Goal: Use online tool/utility: Utilize a website feature to perform a specific function

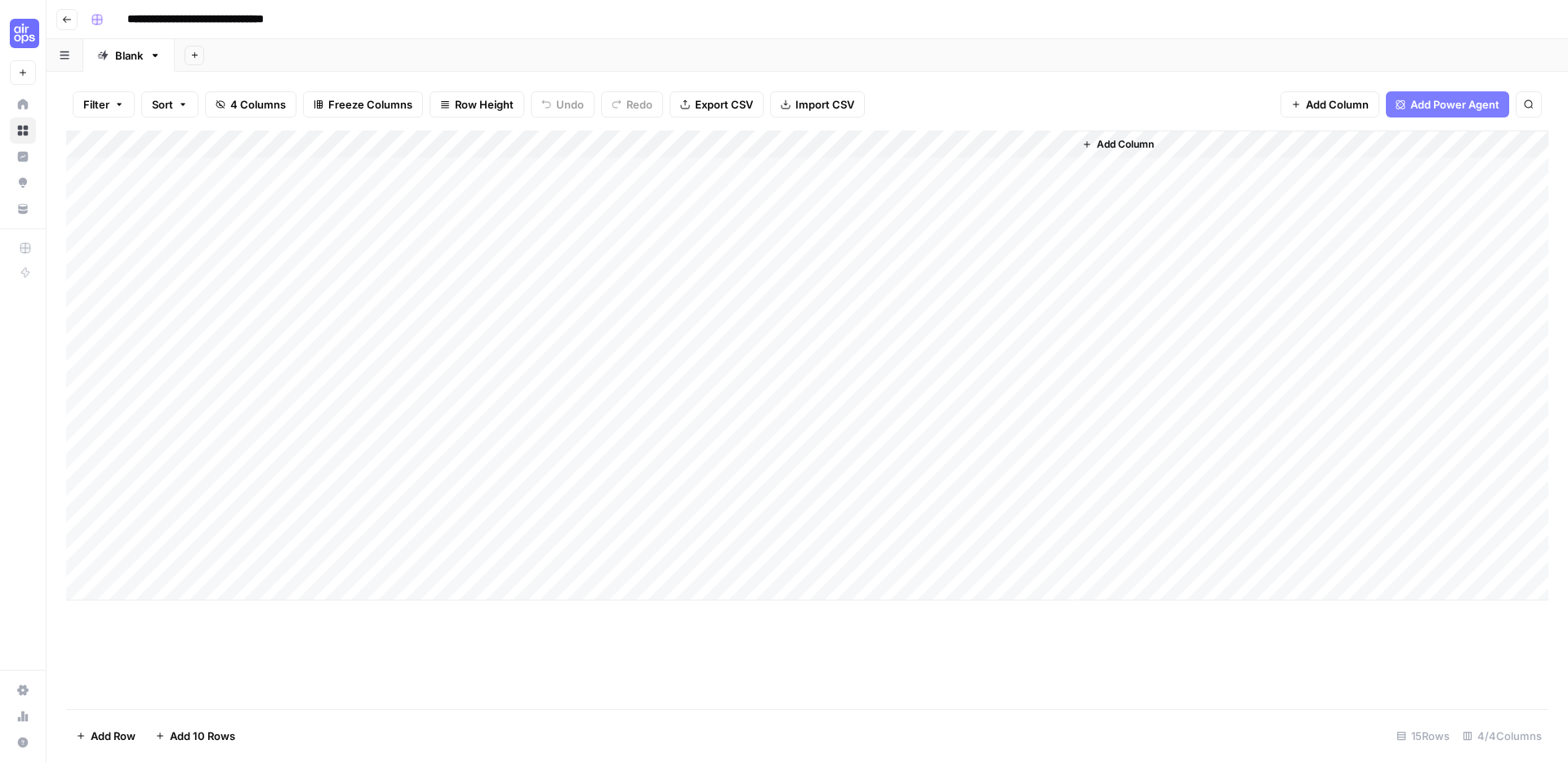
click at [1130, 149] on span "Add Column" at bounding box center [1125, 144] width 58 height 15
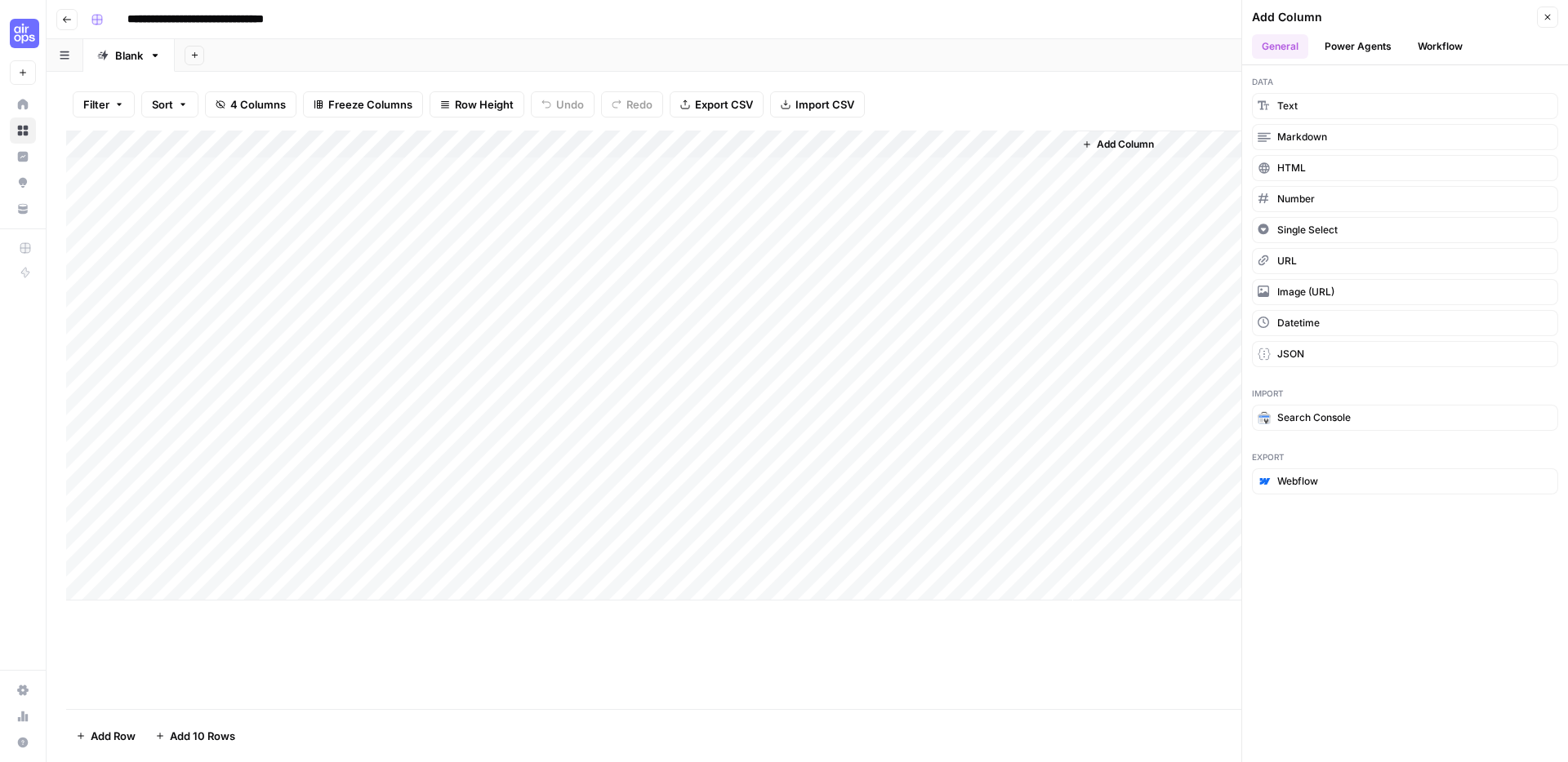
click at [1371, 54] on button "Power Agents" at bounding box center [1357, 47] width 86 height 25
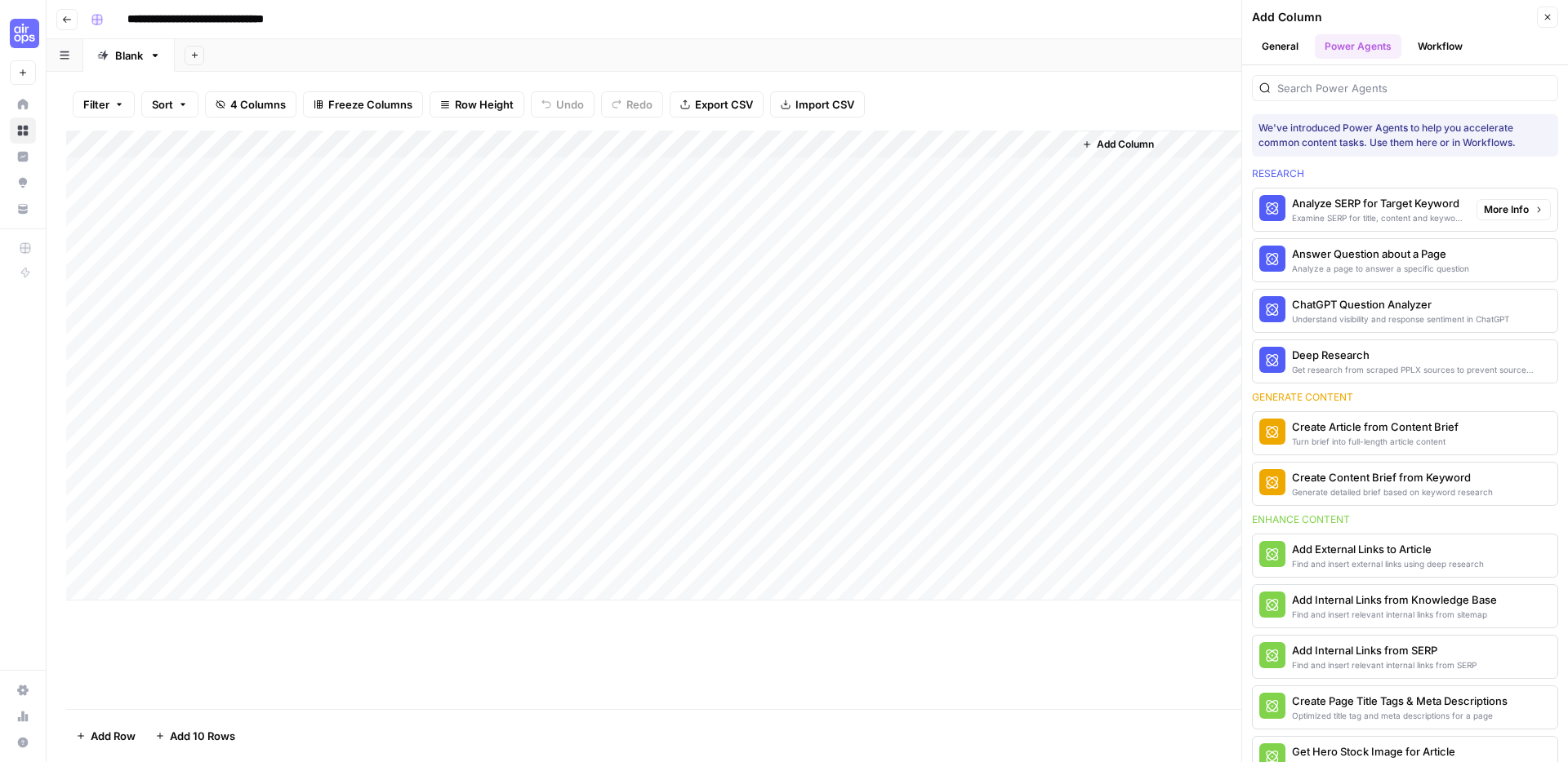
click at [1399, 213] on div "Examine SERP for title, content and keyword patterns" at bounding box center [1377, 218] width 172 height 13
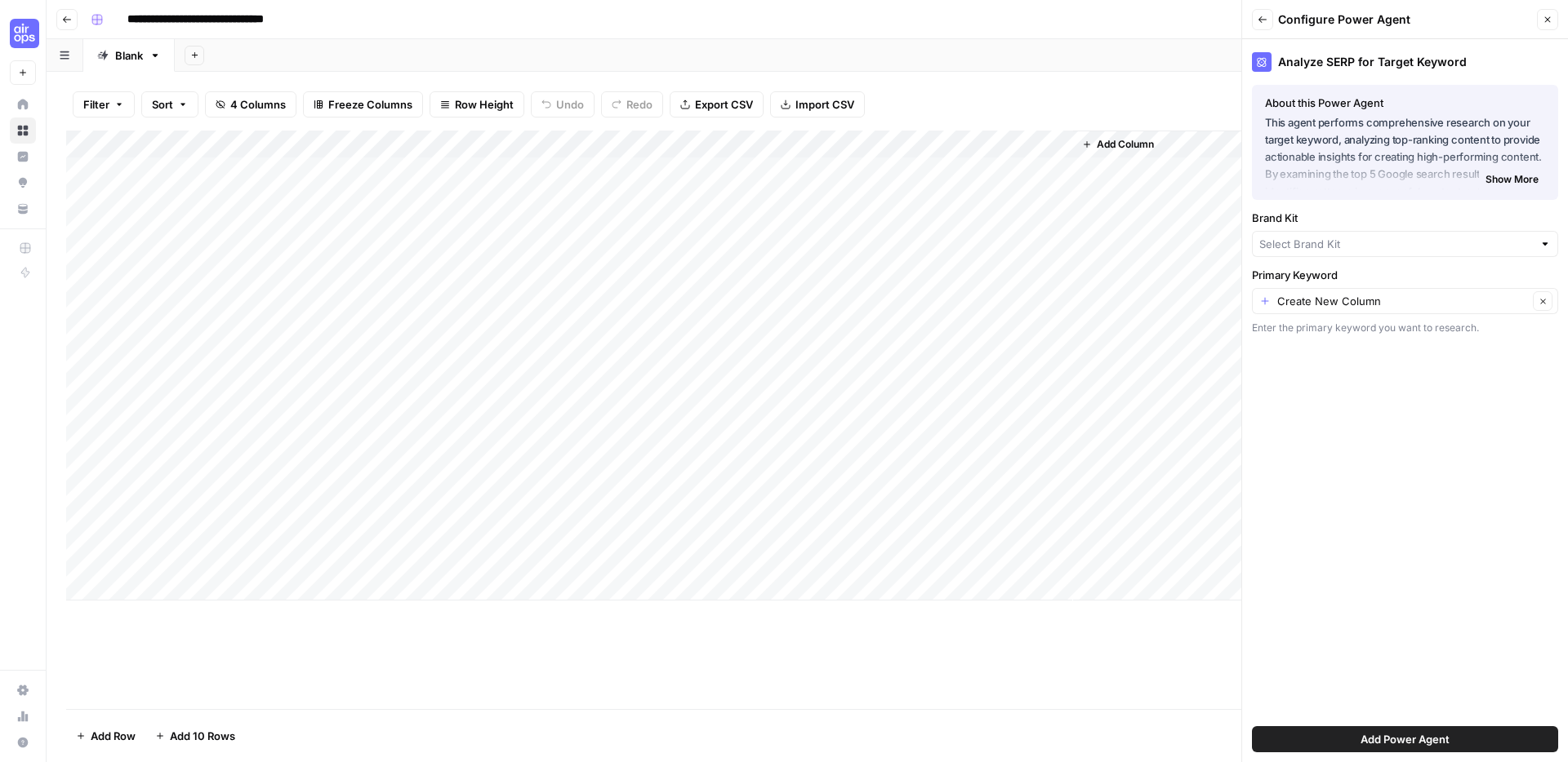
click at [1502, 175] on span "Show More" at bounding box center [1511, 179] width 53 height 15
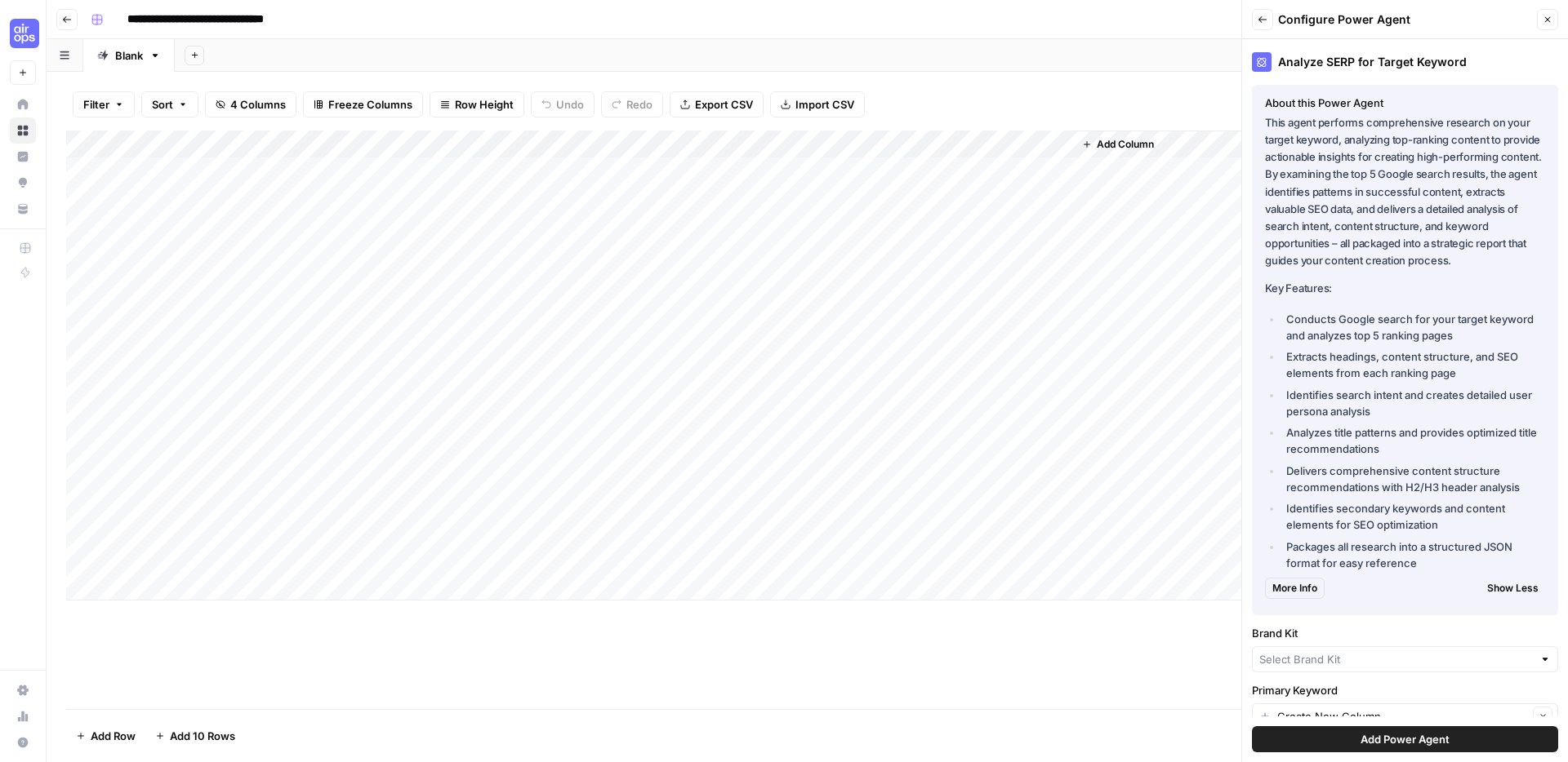
click at [1256, 12] on button "Back" at bounding box center [1262, 19] width 21 height 21
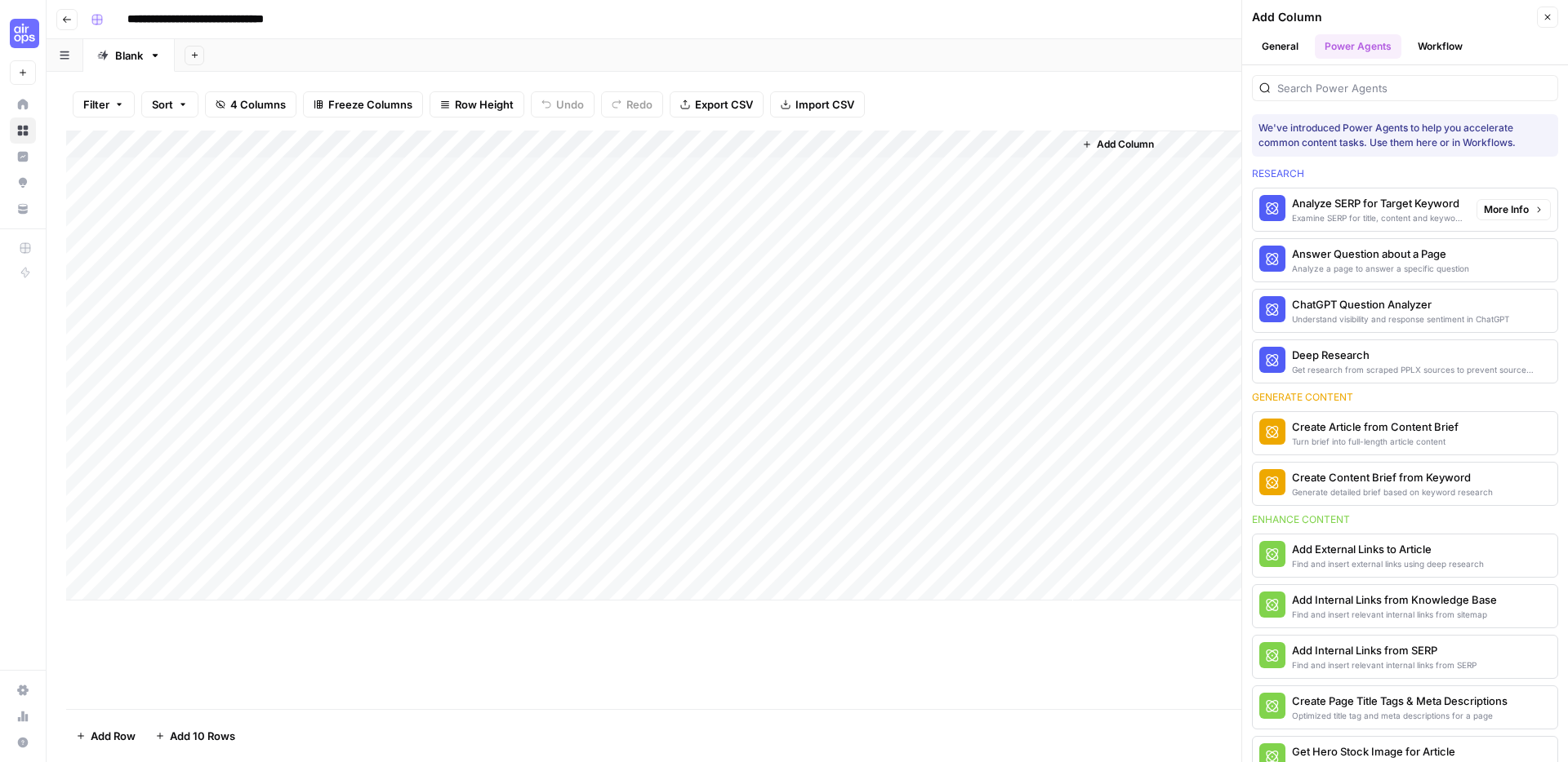
click at [1367, 198] on div "Analyze SERP for Target Keyword" at bounding box center [1377, 203] width 172 height 16
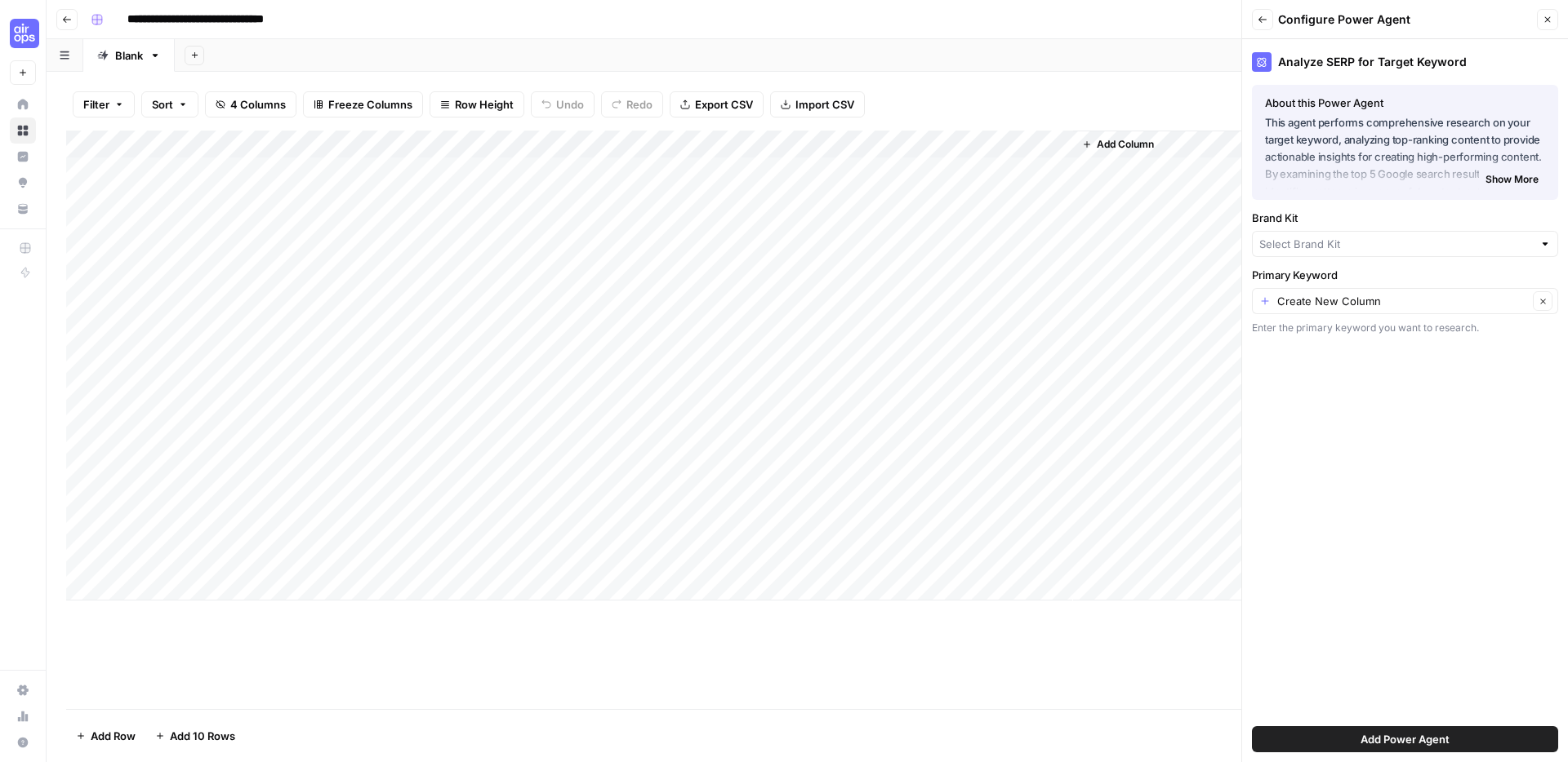
click at [1383, 742] on span "Add Power Agent" at bounding box center [1405, 739] width 89 height 16
click at [1371, 235] on input "Brand Kit" at bounding box center [1395, 243] width 273 height 16
click at [1319, 327] on span "Nike" at bounding box center [1402, 328] width 272 height 16
type input "Nike"
click at [1372, 737] on span "Add Power Agent" at bounding box center [1405, 739] width 89 height 16
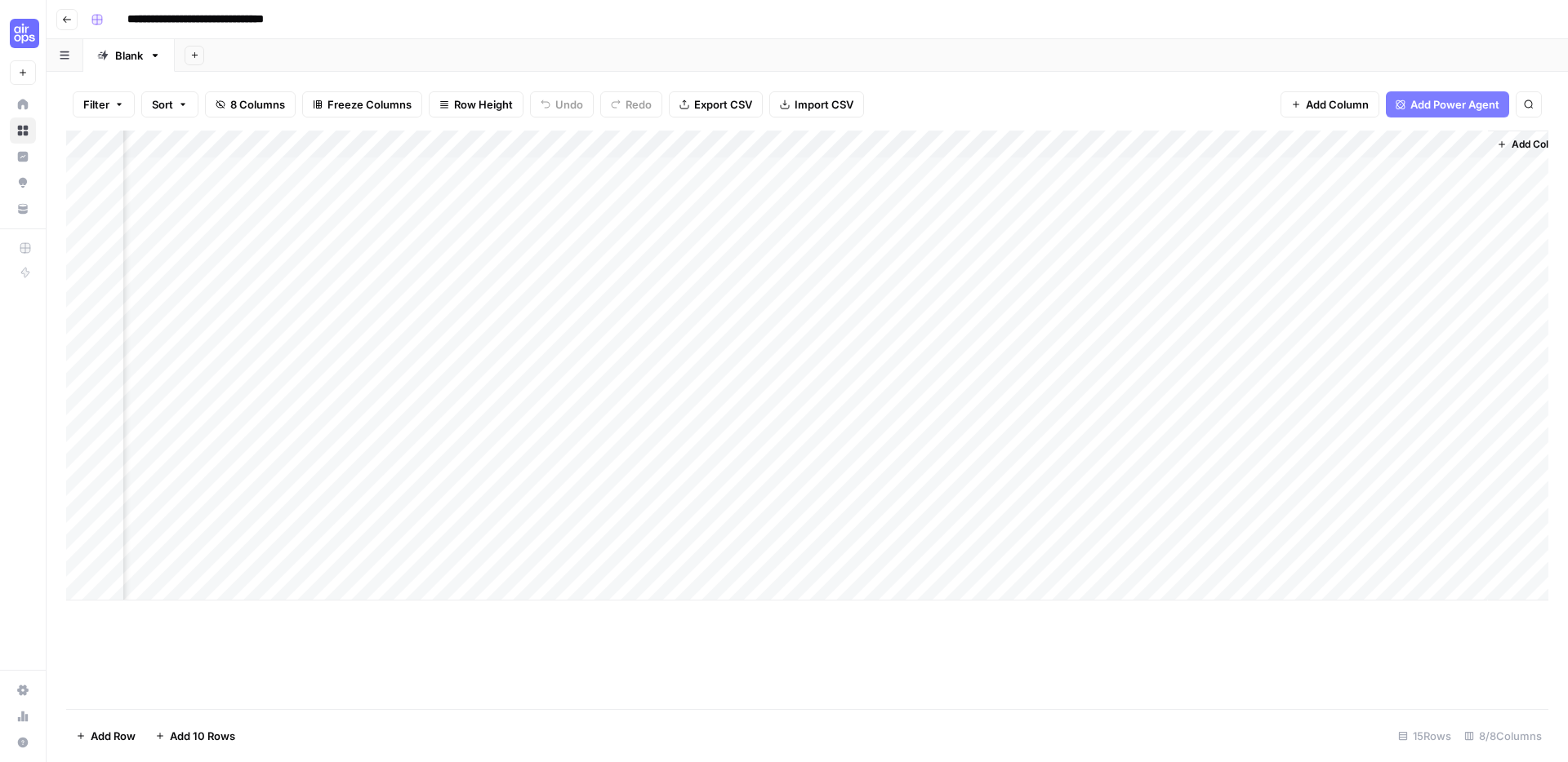
scroll to position [0, 392]
click at [1130, 142] on div "Add Column" at bounding box center [807, 365] width 1482 height 470
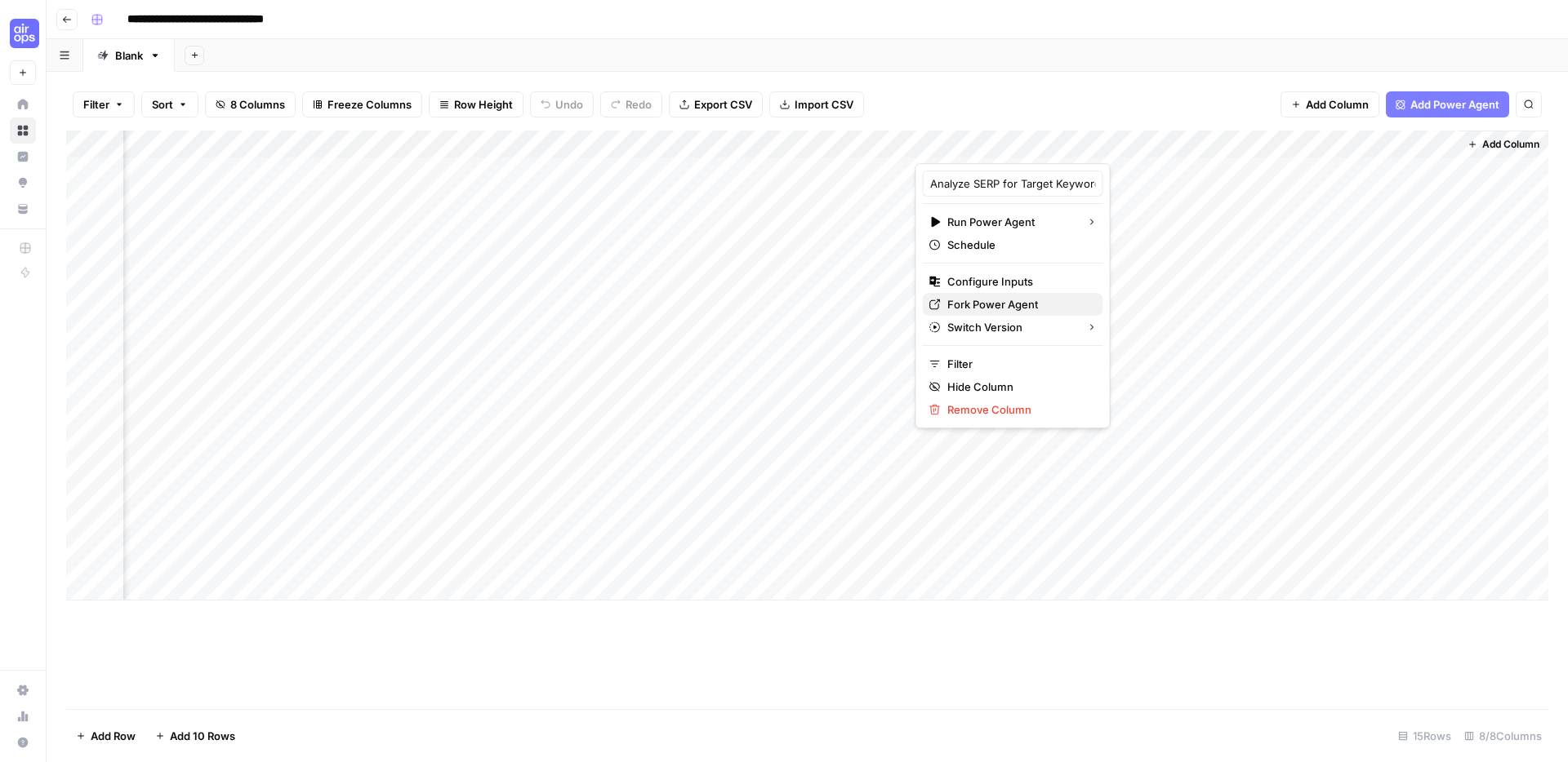
click at [1022, 306] on span "Fork Power Agent" at bounding box center [1019, 304] width 143 height 16
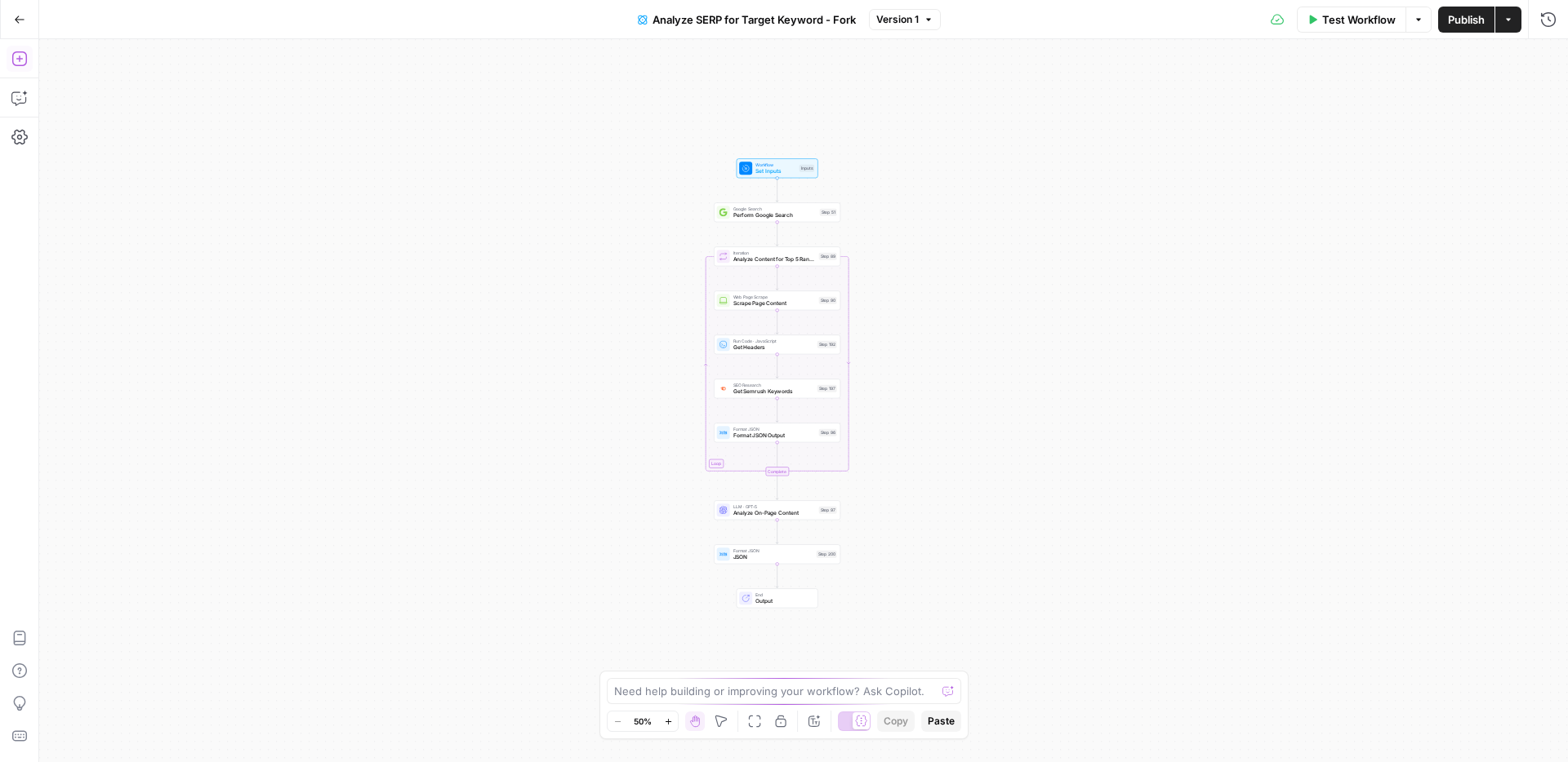
click at [35, 17] on div "Go Back" at bounding box center [19, 19] width 39 height 39
click at [22, 17] on icon "button" at bounding box center [20, 20] width 12 height 12
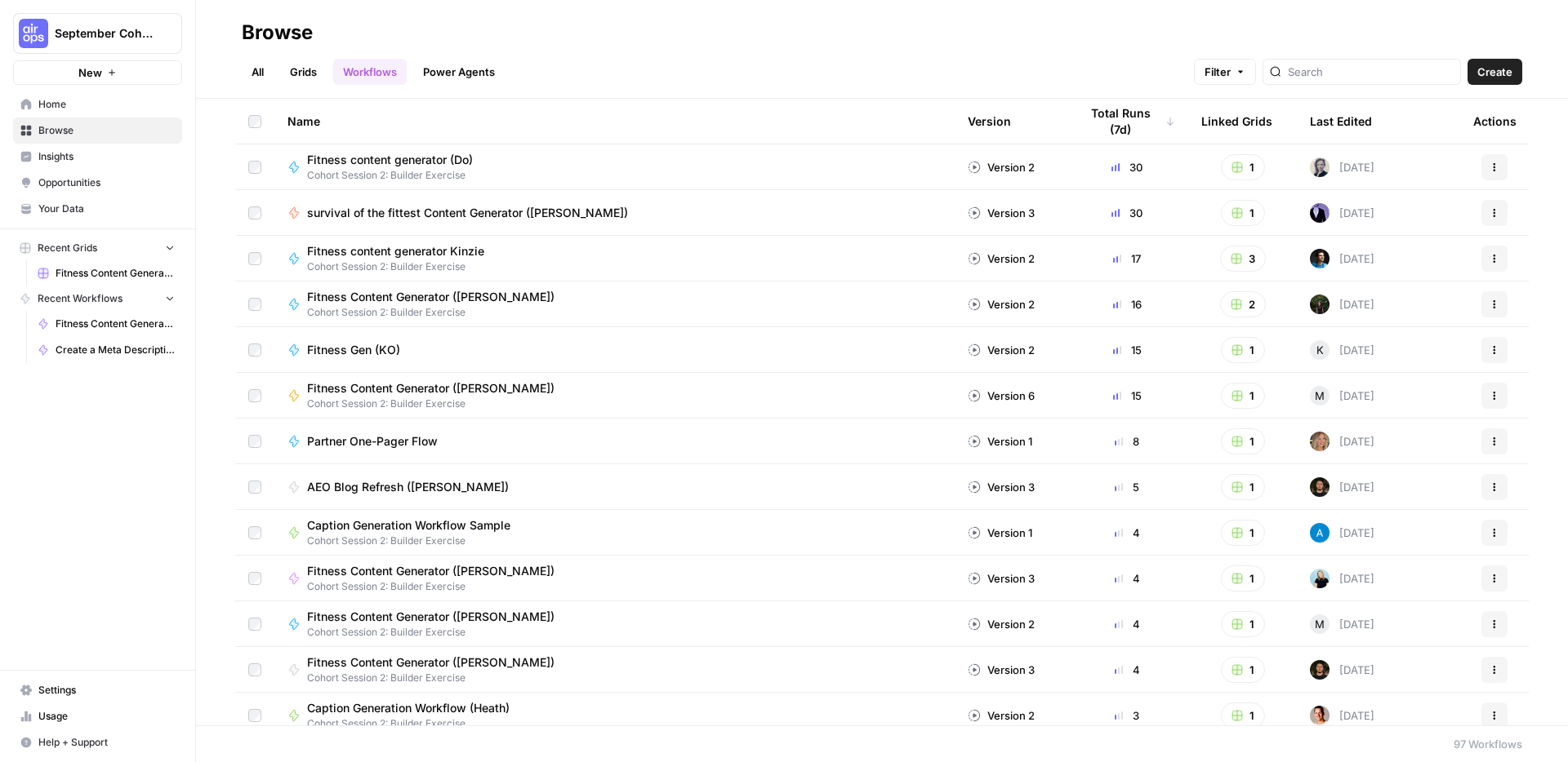
click at [245, 67] on link "All" at bounding box center [257, 72] width 32 height 26
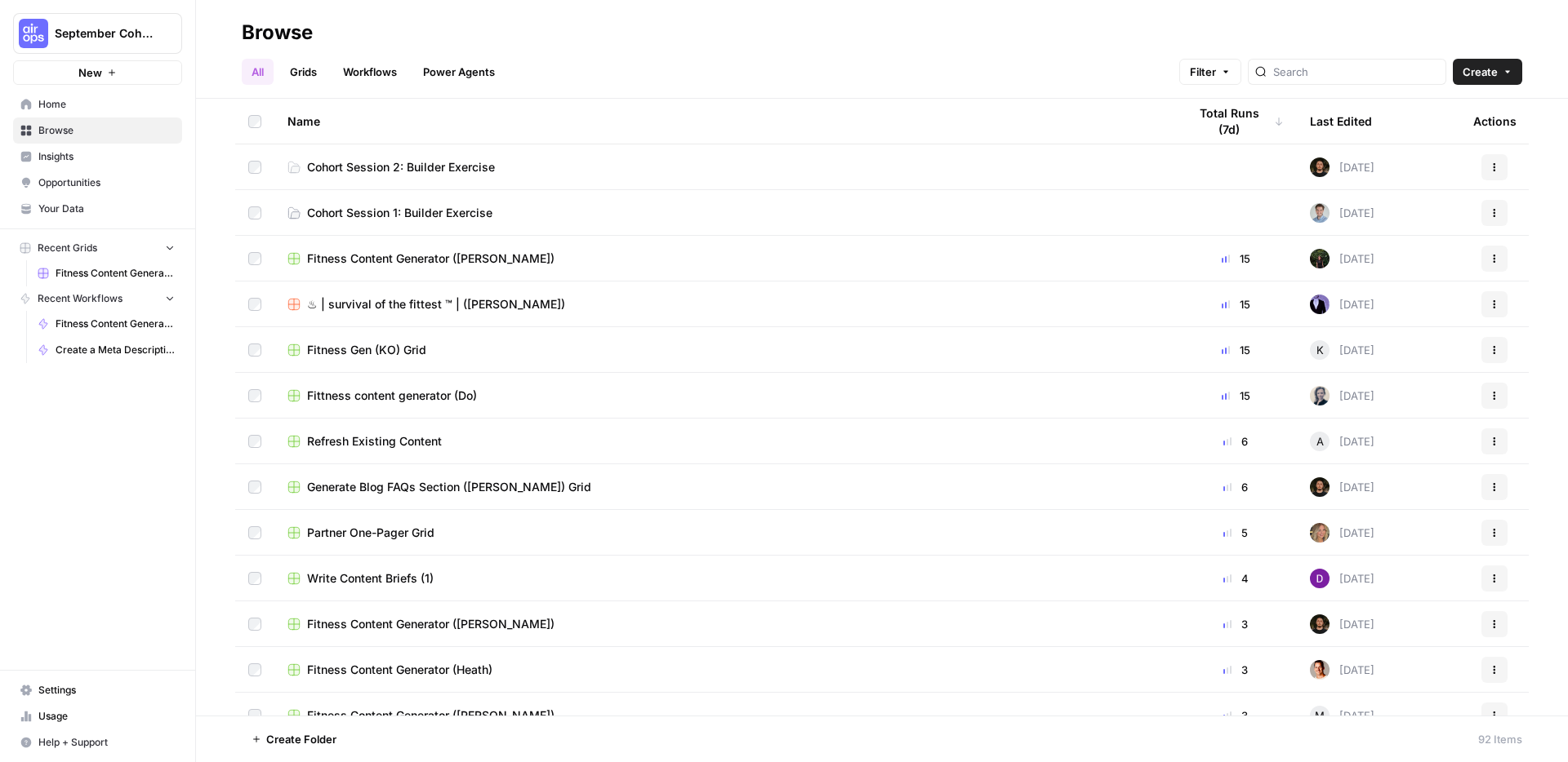
click at [386, 300] on span "♨︎ | survival of the fittest ™ | ([PERSON_NAME])" at bounding box center [436, 304] width 258 height 16
click at [1383, 65] on input "search" at bounding box center [1355, 72] width 166 height 16
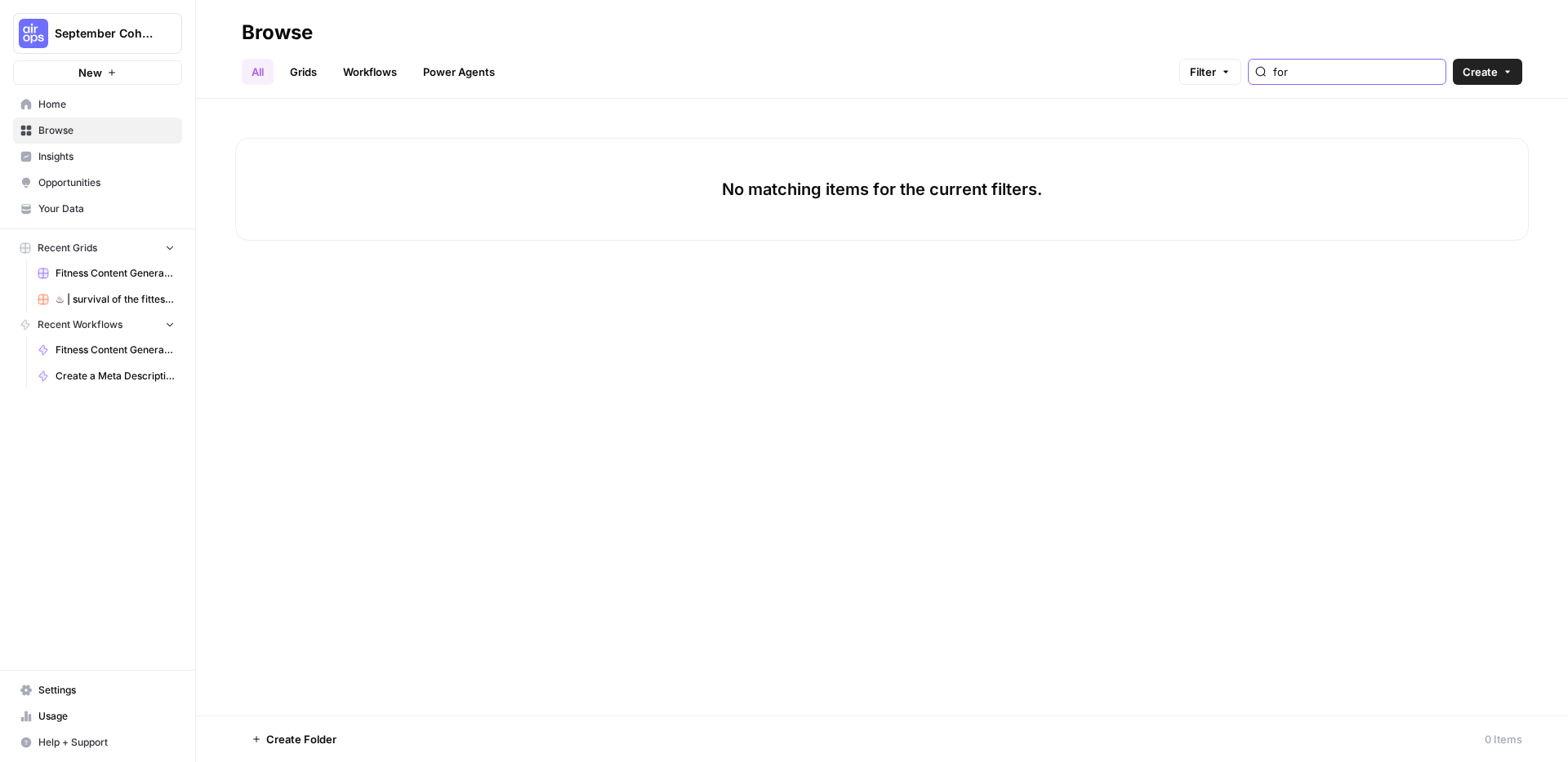
type input "fork"
